Goal: Task Accomplishment & Management: Use online tool/utility

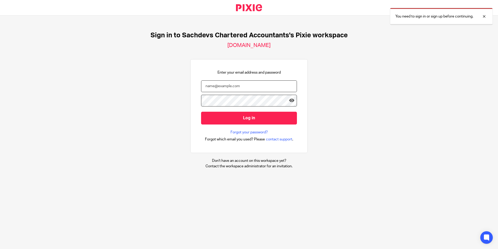
type input "sam@as1group.co.uk"
click at [241, 124] on form "sam@as1group.co.uk Log in" at bounding box center [249, 104] width 96 height 49
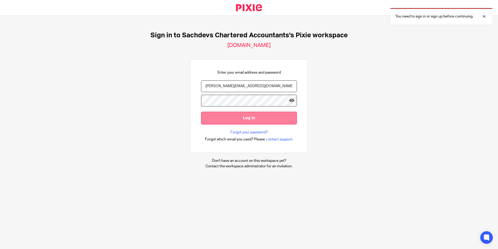
click at [244, 118] on input "Log in" at bounding box center [249, 118] width 96 height 13
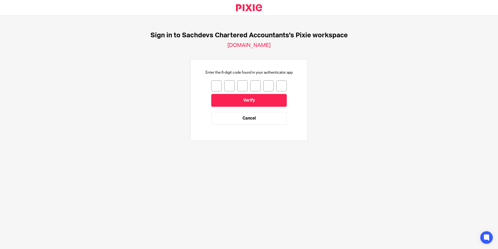
click at [211, 83] on input "number" at bounding box center [216, 85] width 10 height 11
type input "8"
type input "3"
type input "9"
type input "8"
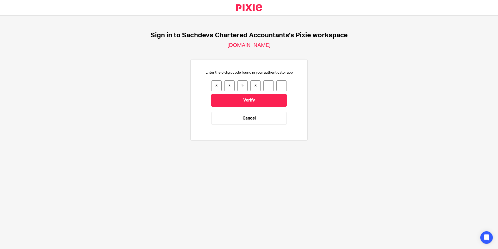
type input "6"
type input "7"
click at [265, 102] on input "Verify" at bounding box center [249, 100] width 76 height 13
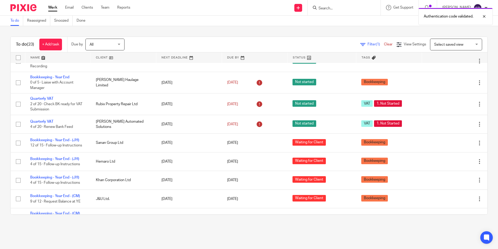
scroll to position [287, 0]
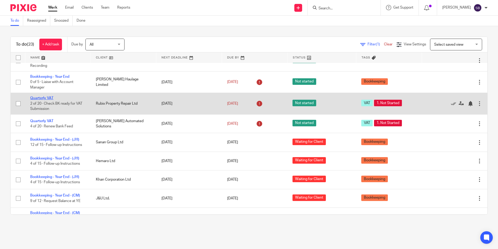
click at [46, 99] on link "Quarterly VAT" at bounding box center [41, 98] width 23 height 4
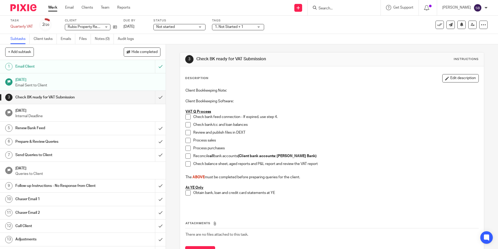
click at [187, 116] on span at bounding box center [188, 116] width 5 height 5
click at [186, 125] on span at bounding box center [188, 124] width 5 height 5
click at [187, 134] on span at bounding box center [188, 132] width 5 height 5
click at [187, 140] on span at bounding box center [188, 140] width 5 height 5
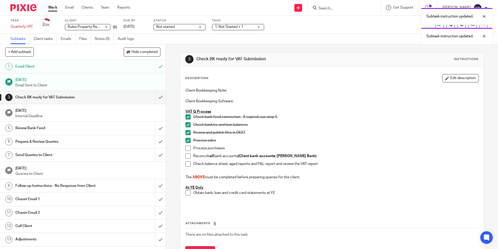
click at [186, 146] on span at bounding box center [188, 147] width 5 height 5
click at [187, 156] on span at bounding box center [188, 155] width 5 height 5
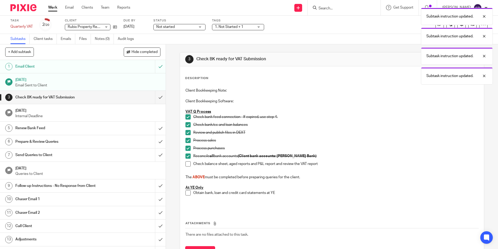
click at [188, 164] on span at bounding box center [188, 163] width 5 height 5
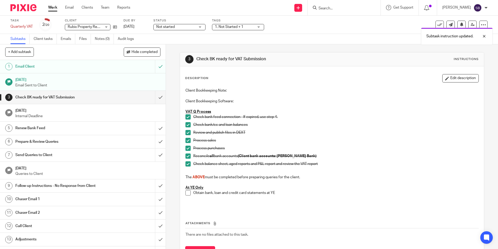
click at [189, 193] on span at bounding box center [188, 192] width 5 height 5
click at [154, 94] on input "submit" at bounding box center [83, 97] width 166 height 13
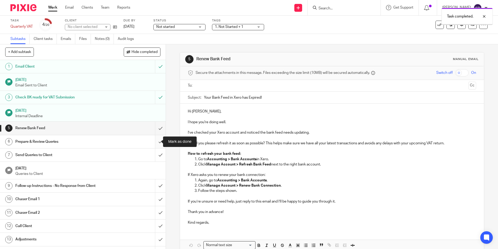
click at [156, 142] on input "submit" at bounding box center [83, 141] width 166 height 13
click at [156, 153] on input "submit" at bounding box center [83, 154] width 166 height 13
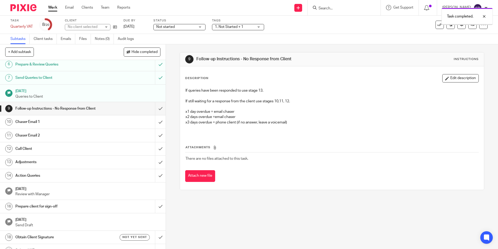
scroll to position [78, 0]
click at [156, 107] on input "submit" at bounding box center [83, 107] width 166 height 13
click at [155, 119] on input "submit" at bounding box center [83, 120] width 166 height 13
click at [154, 131] on input "submit" at bounding box center [83, 134] width 166 height 13
drag, startPoint x: 155, startPoint y: 146, endPoint x: 156, endPoint y: 156, distance: 10.2
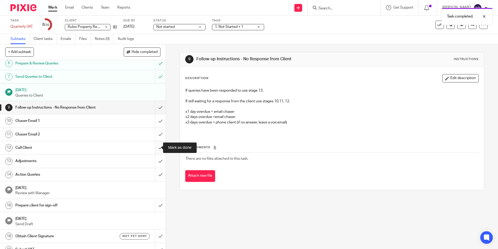
click at [155, 146] on input "submit" at bounding box center [83, 147] width 166 height 13
click at [156, 158] on input "submit" at bounding box center [83, 160] width 166 height 13
click at [157, 171] on input "submit" at bounding box center [83, 174] width 166 height 13
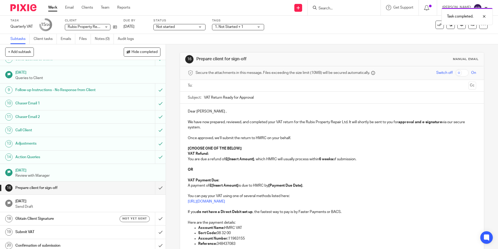
scroll to position [99, 0]
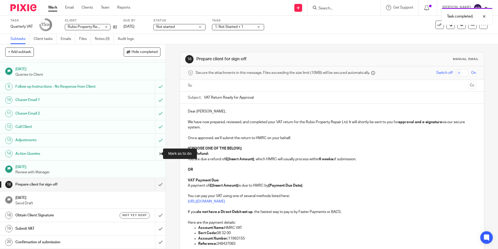
click at [154, 155] on input "submit" at bounding box center [83, 153] width 166 height 13
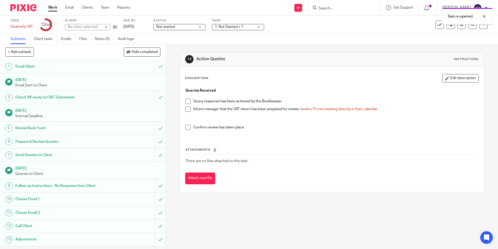
scroll to position [99, 0]
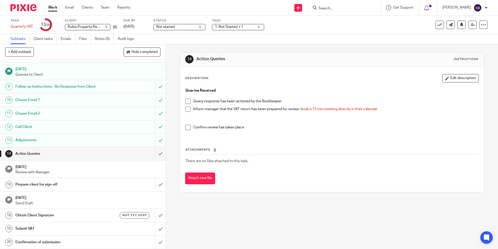
click at [64, 172] on p "Review with Manager" at bounding box center [87, 171] width 145 height 5
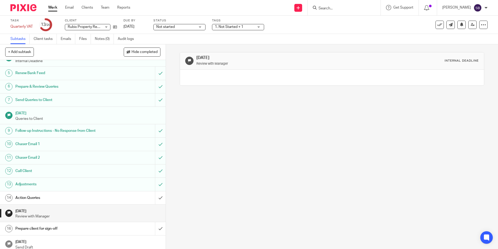
scroll to position [99, 0]
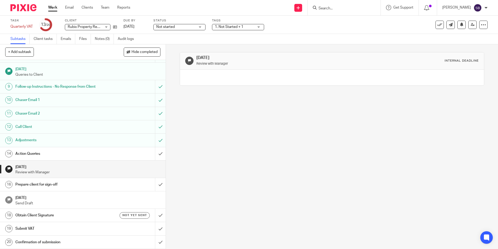
click at [68, 155] on h1 "Action Queries" at bounding box center [60, 154] width 90 height 8
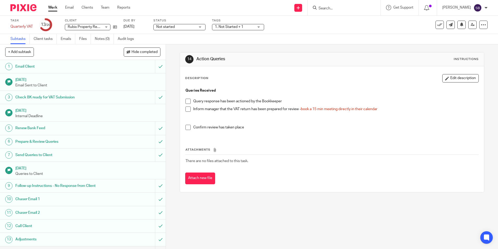
click at [56, 5] on link "Work" at bounding box center [52, 7] width 9 height 5
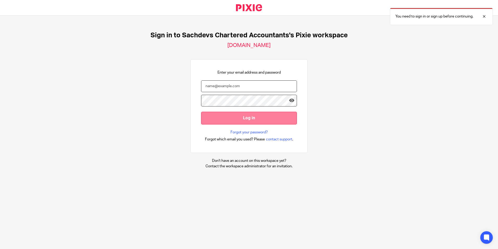
type input "[PERSON_NAME][EMAIL_ADDRESS][DOMAIN_NAME]"
click at [217, 116] on input "Log in" at bounding box center [249, 118] width 96 height 13
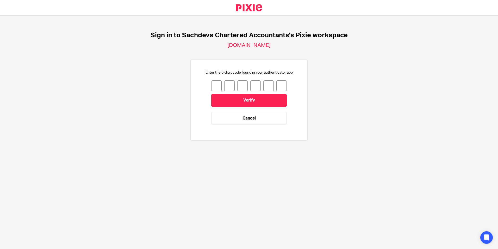
click at [216, 83] on input "number" at bounding box center [216, 85] width 10 height 11
type input "6"
type input "7"
type input "0"
type input "2"
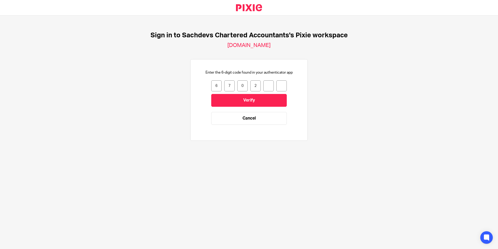
type input "1"
type input "9"
click at [247, 99] on input "Verify" at bounding box center [249, 100] width 76 height 13
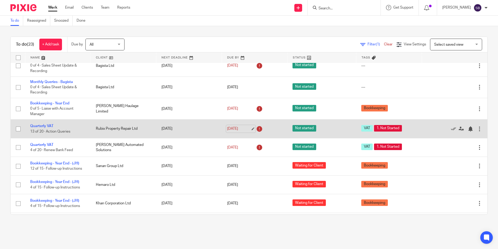
scroll to position [261, 0]
